Goal: Transaction & Acquisition: Purchase product/service

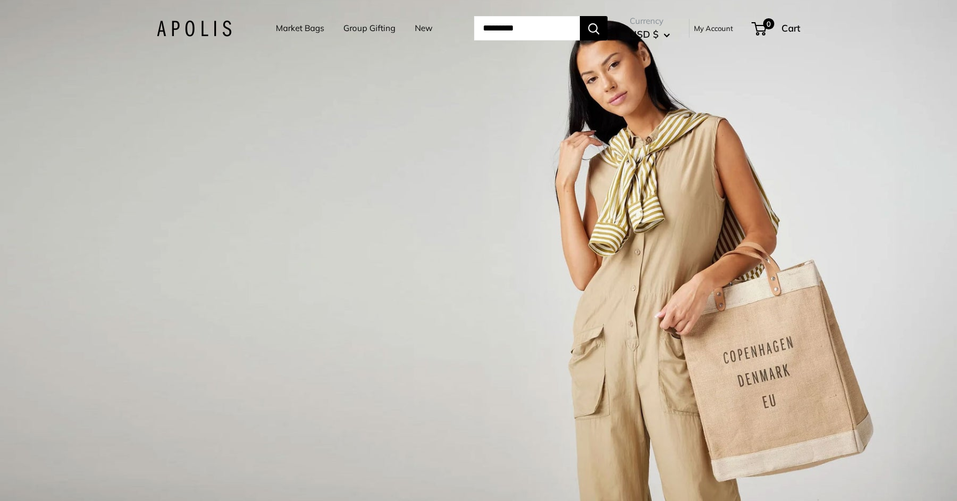
click at [285, 27] on link "Market Bags" at bounding box center [300, 28] width 48 height 16
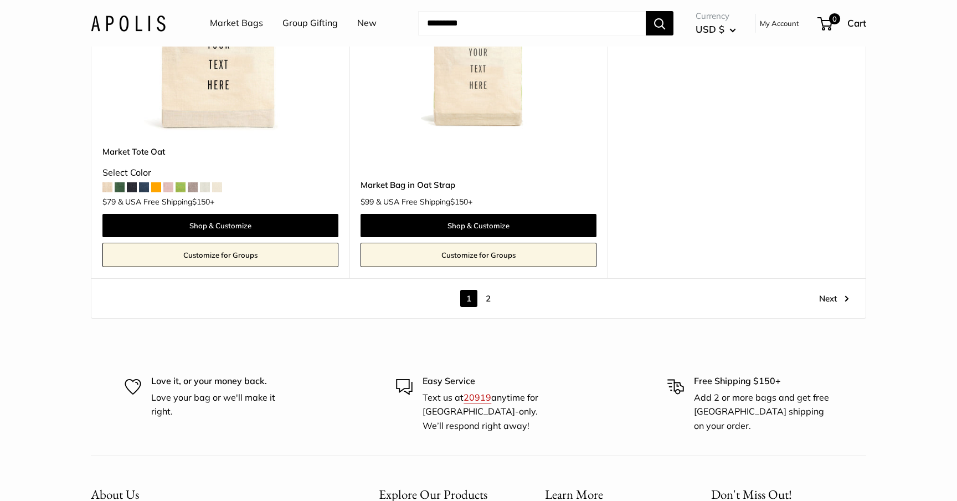
scroll to position [6303, 0]
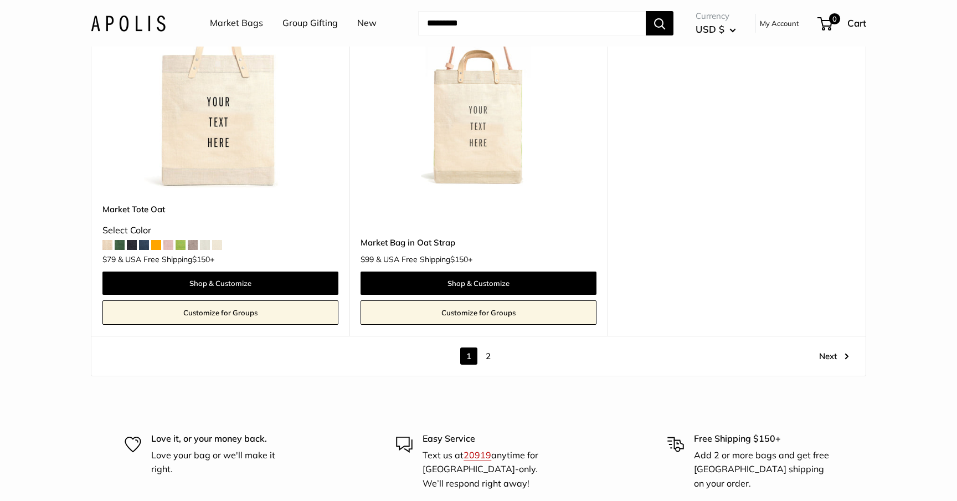
click at [489, 347] on link "2" at bounding box center [487, 355] width 17 height 17
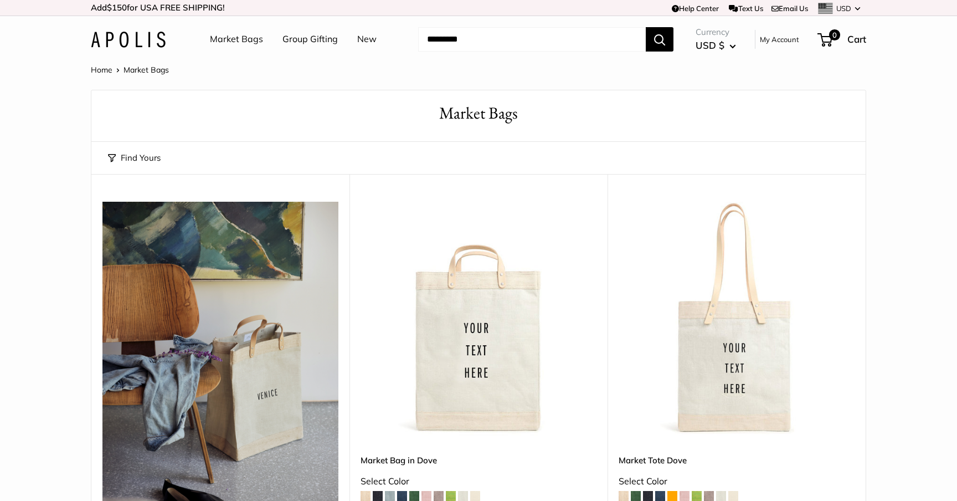
click at [126, 37] on img at bounding box center [128, 40] width 75 height 16
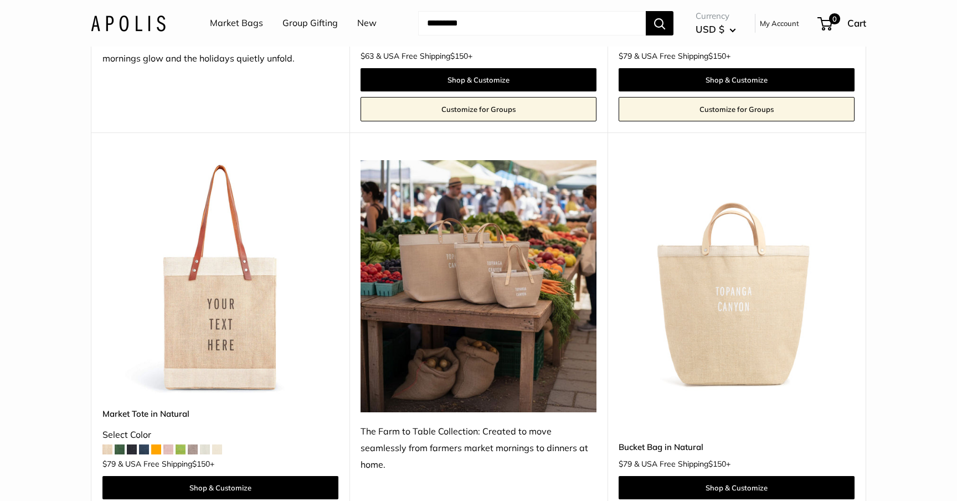
scroll to position [459, 0]
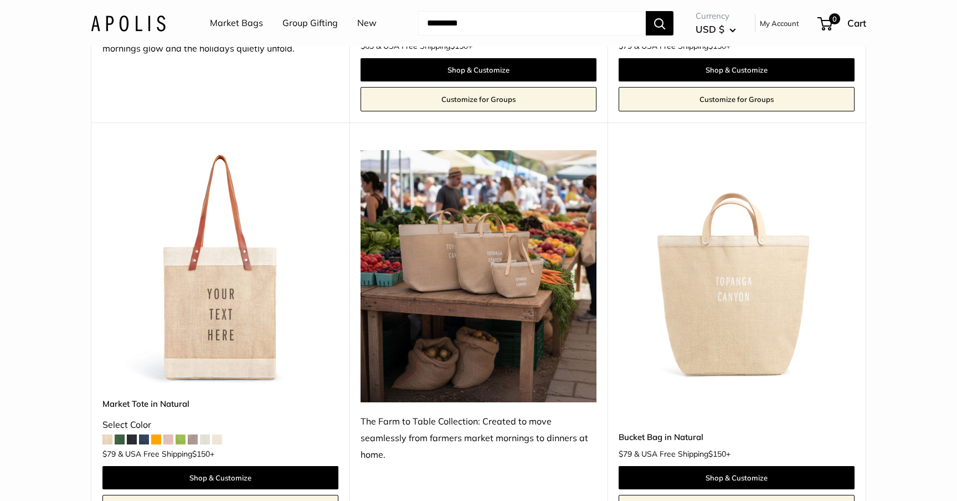
click at [0, 0] on img at bounding box center [0, 0] width 0 height 0
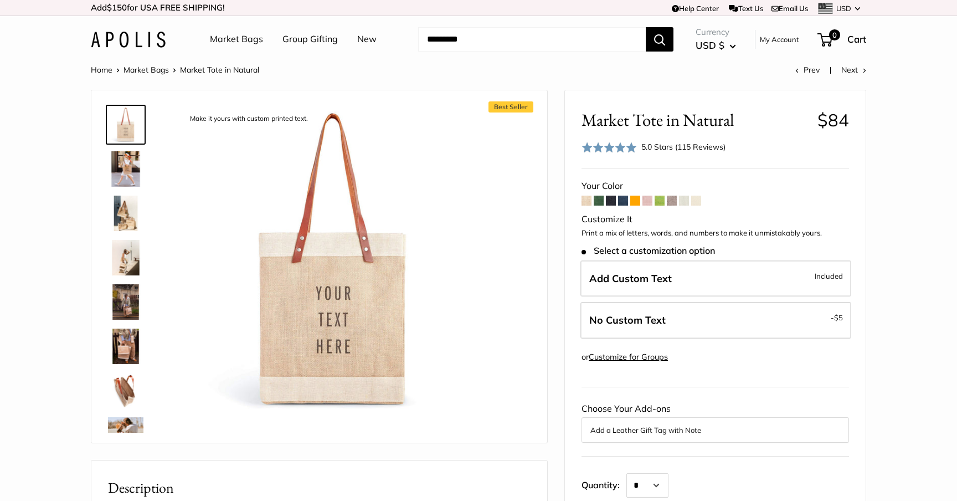
click at [125, 171] on img at bounding box center [125, 168] width 35 height 35
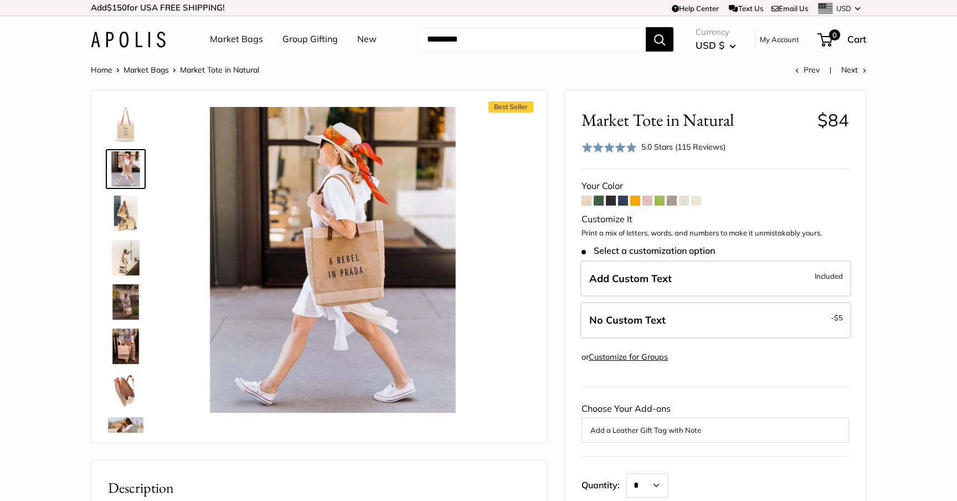
click at [120, 211] on img at bounding box center [125, 212] width 35 height 35
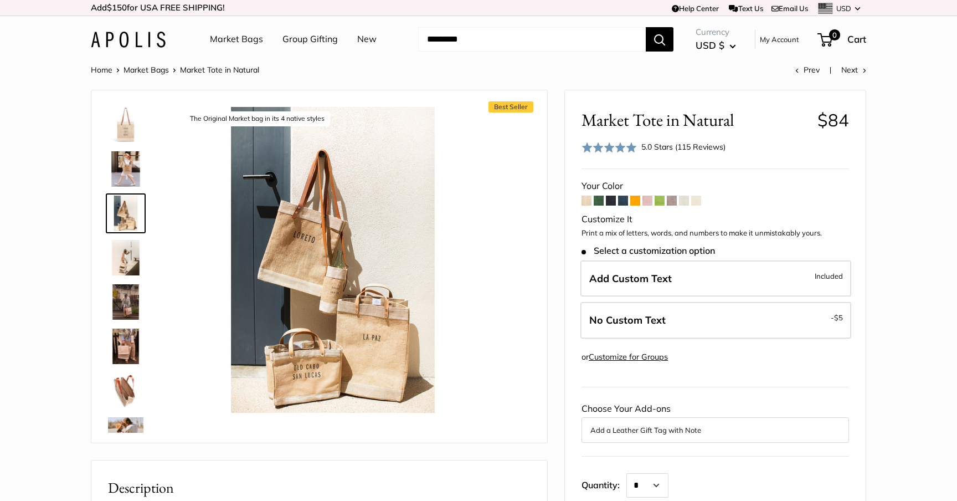
click at [122, 264] on img at bounding box center [125, 257] width 35 height 35
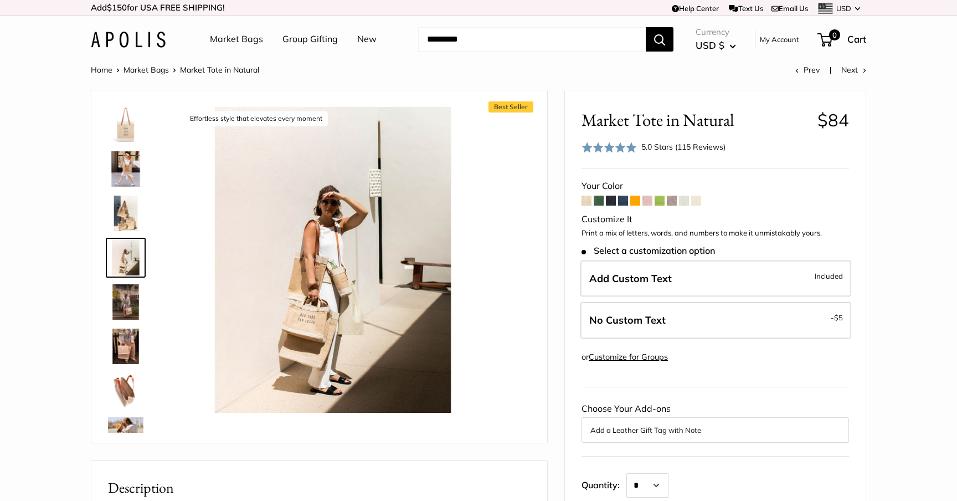
click at [124, 310] on img at bounding box center [125, 301] width 35 height 35
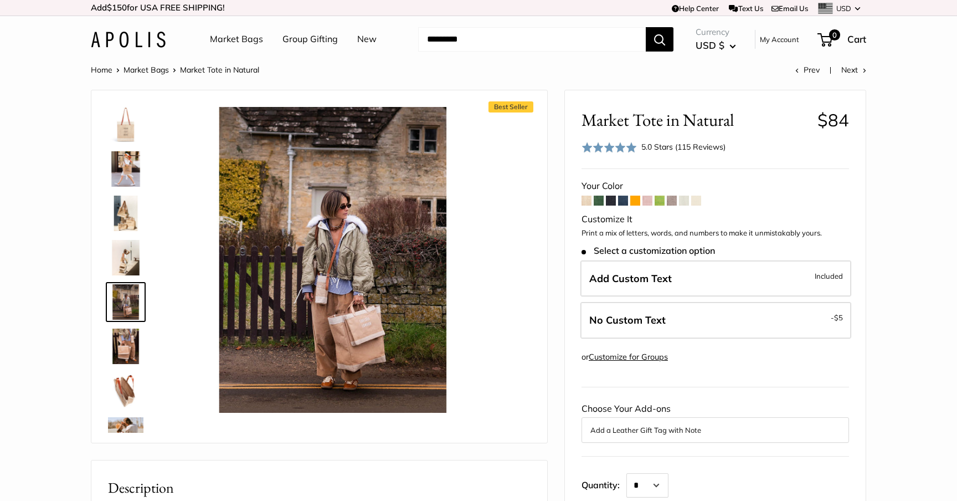
click at [363, 37] on link "New" at bounding box center [366, 39] width 19 height 17
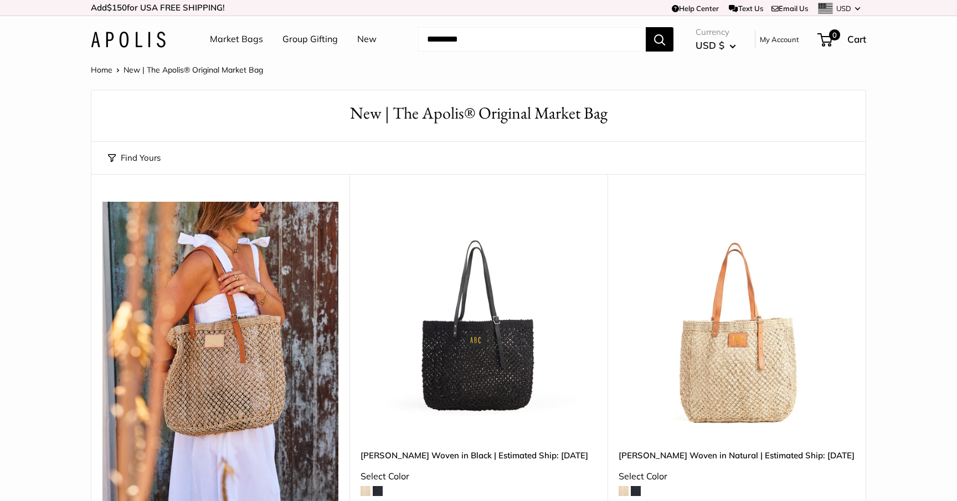
click at [136, 39] on img at bounding box center [128, 40] width 75 height 16
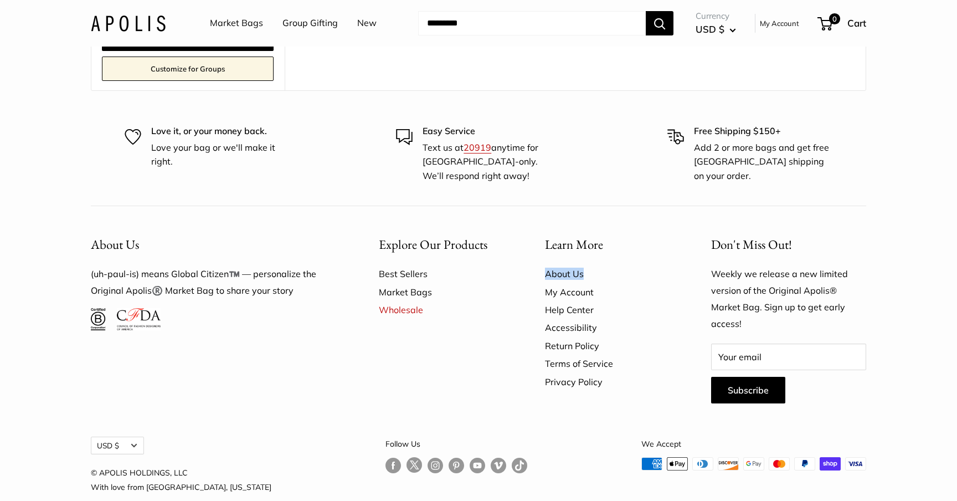
scroll to position [7018, 0]
